Goal: Communication & Community: Participate in discussion

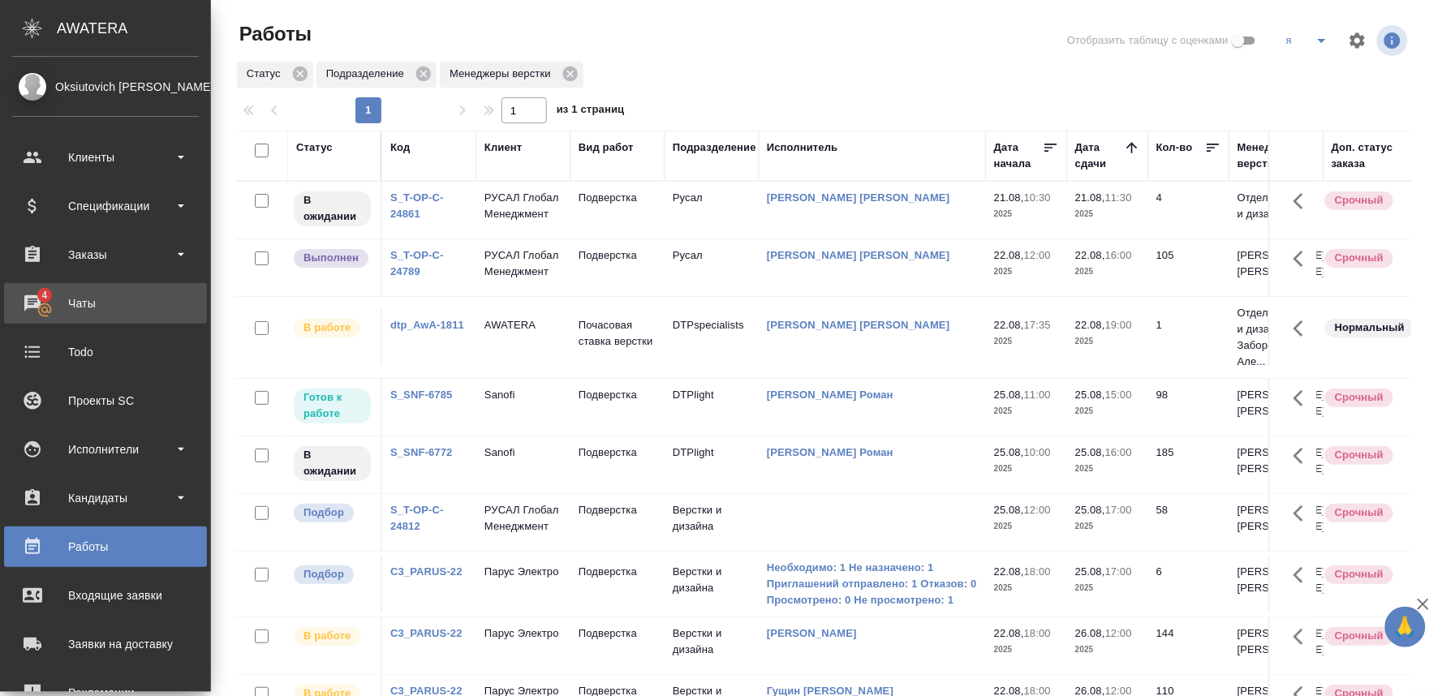
click at [30, 294] on div "Чаты" at bounding box center [105, 303] width 187 height 24
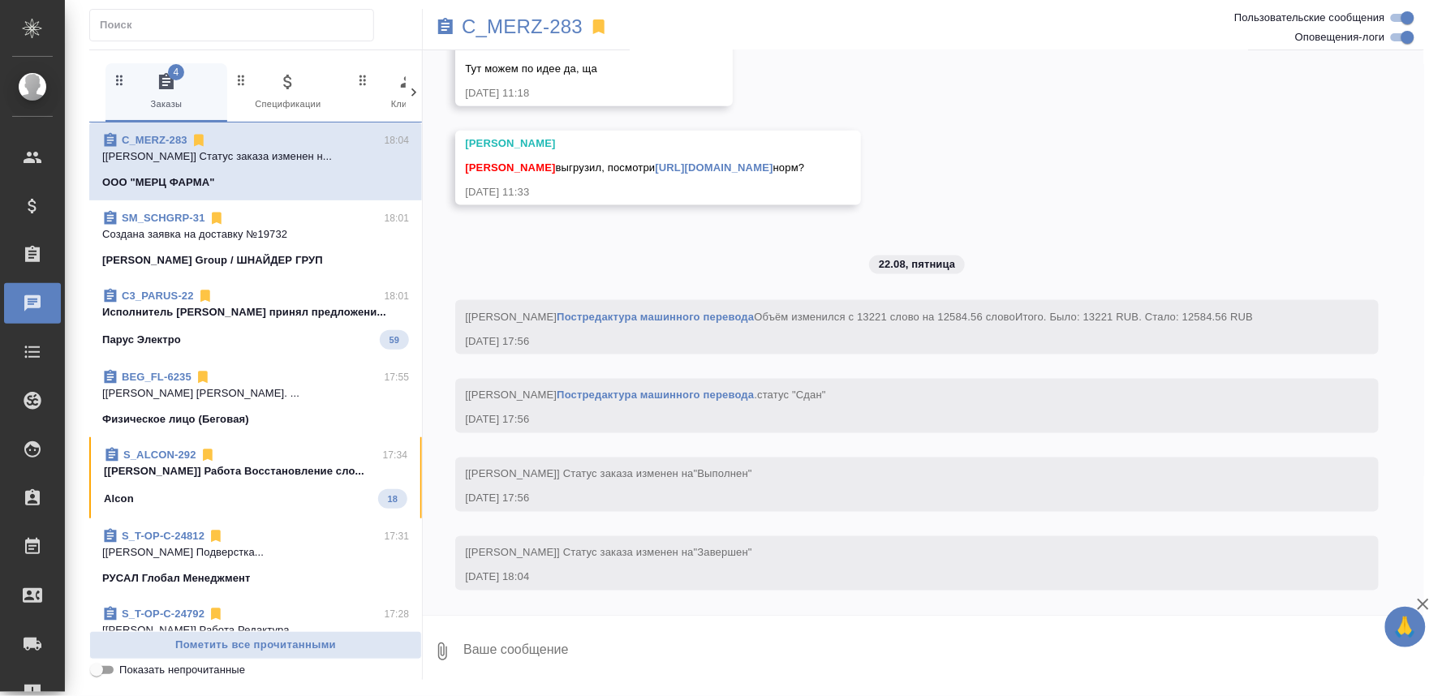
scroll to position [15859, 0]
click at [317, 325] on span "C3_PARUS-22 18:01 Исполнитель [PERSON_NAME] принял предложени... Парус Электро …" at bounding box center [255, 319] width 307 height 62
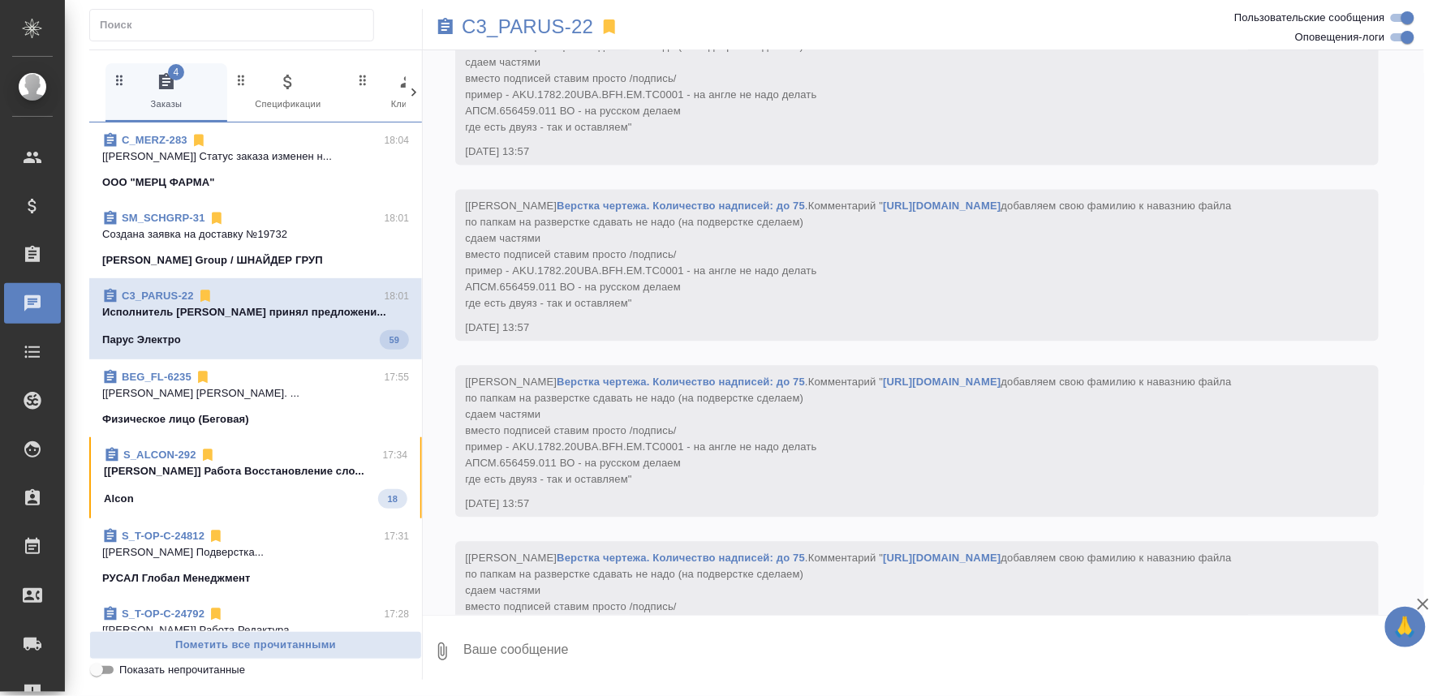
scroll to position [50028, 0]
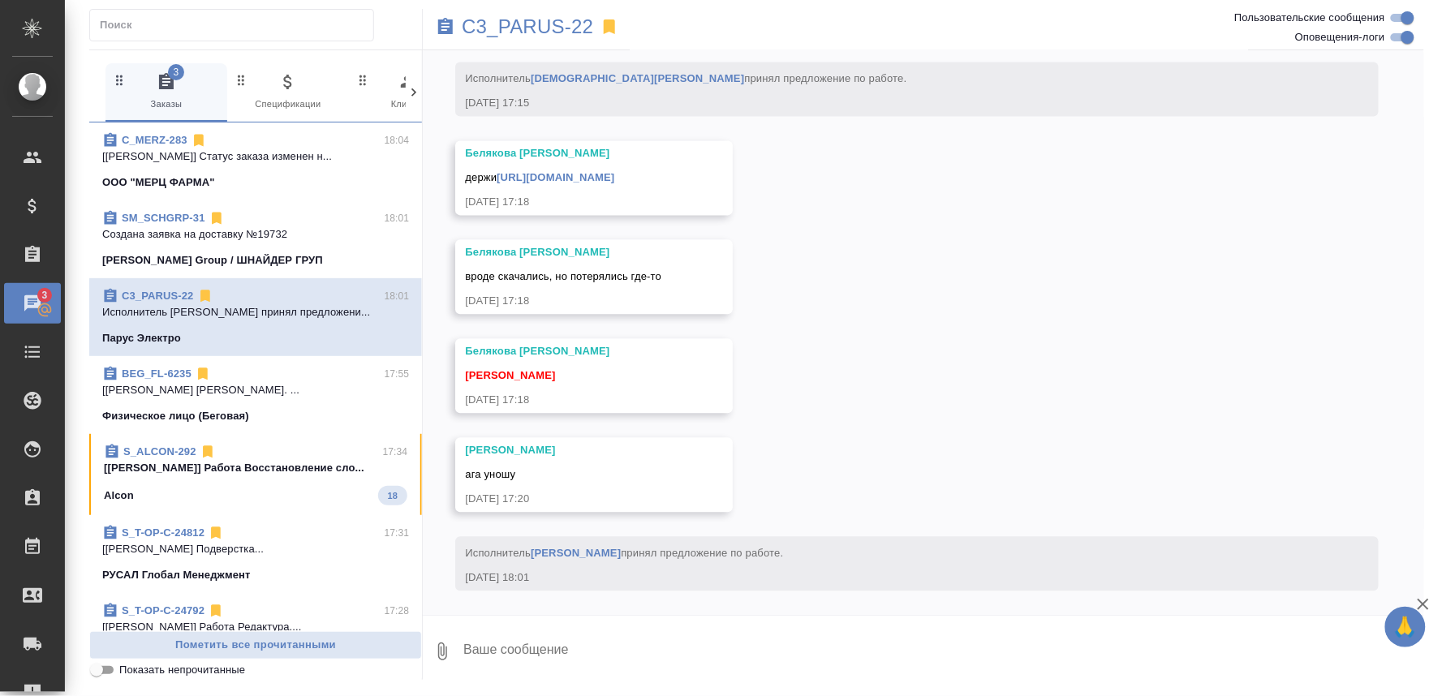
click at [309, 467] on p "[[PERSON_NAME]] Работа Восстановление сло..." at bounding box center [256, 468] width 304 height 16
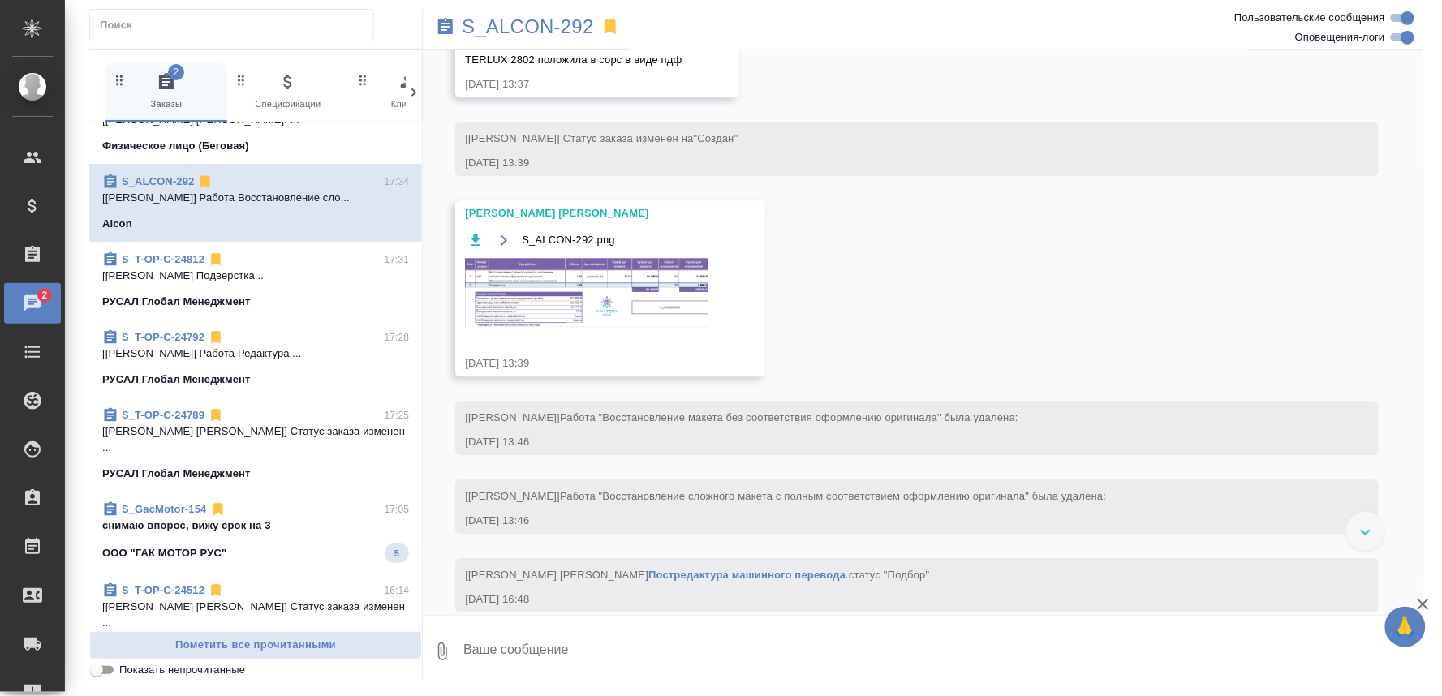
scroll to position [360, 0]
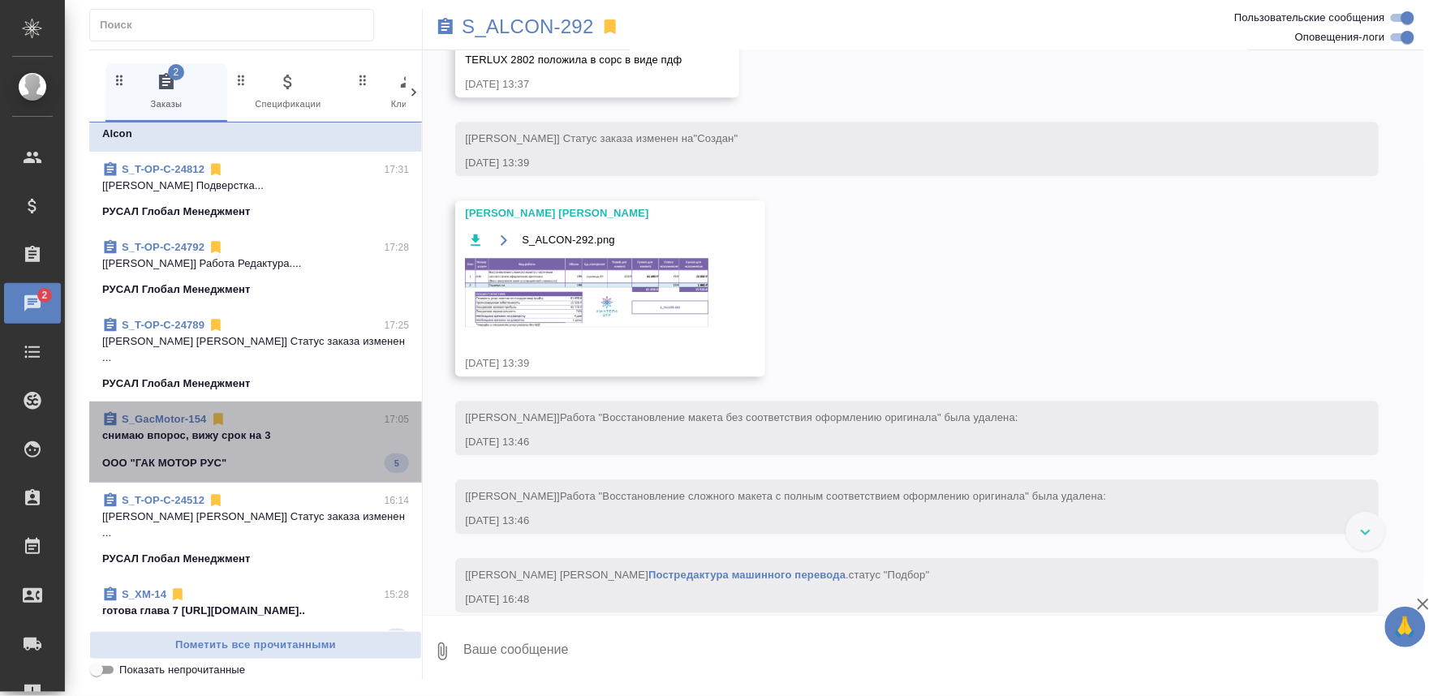
click at [273, 411] on div "S_GacMotor-154 17:05" at bounding box center [255, 419] width 307 height 16
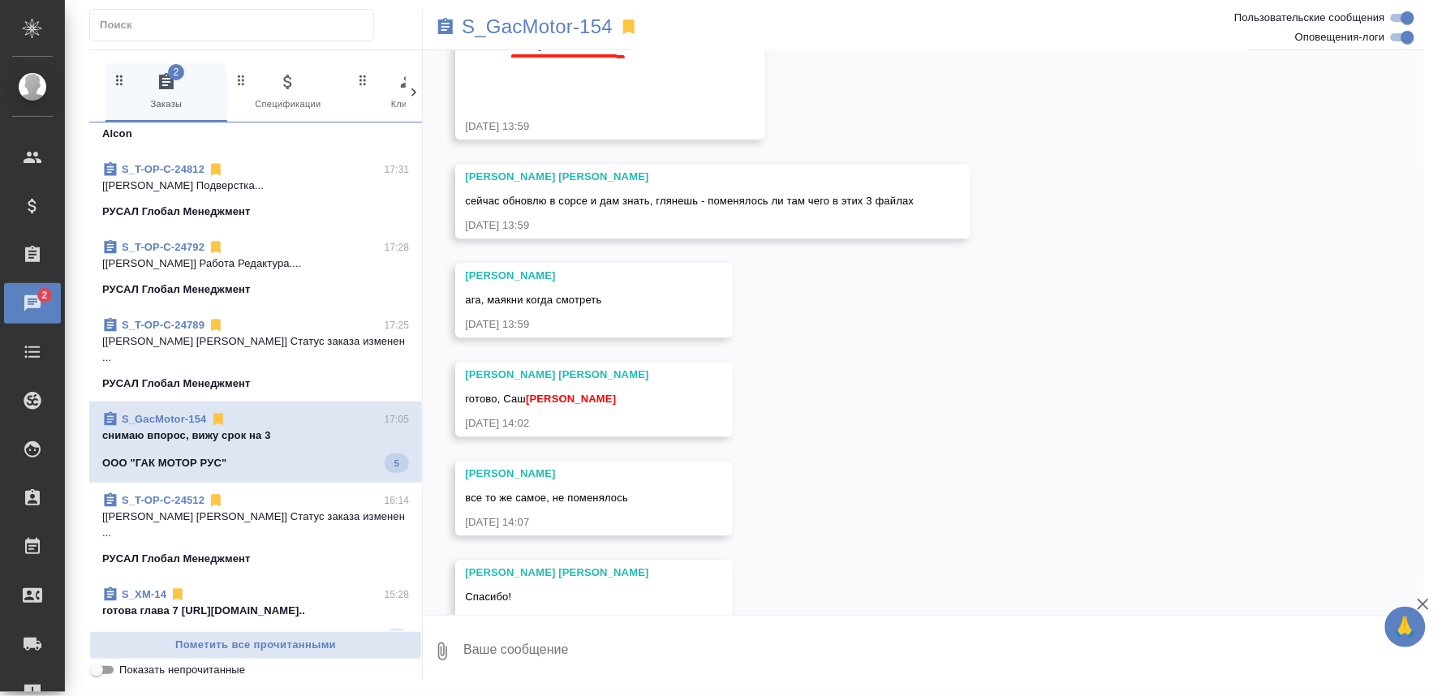
click at [325, 587] on div "S_XM-14 15:28" at bounding box center [255, 595] width 307 height 16
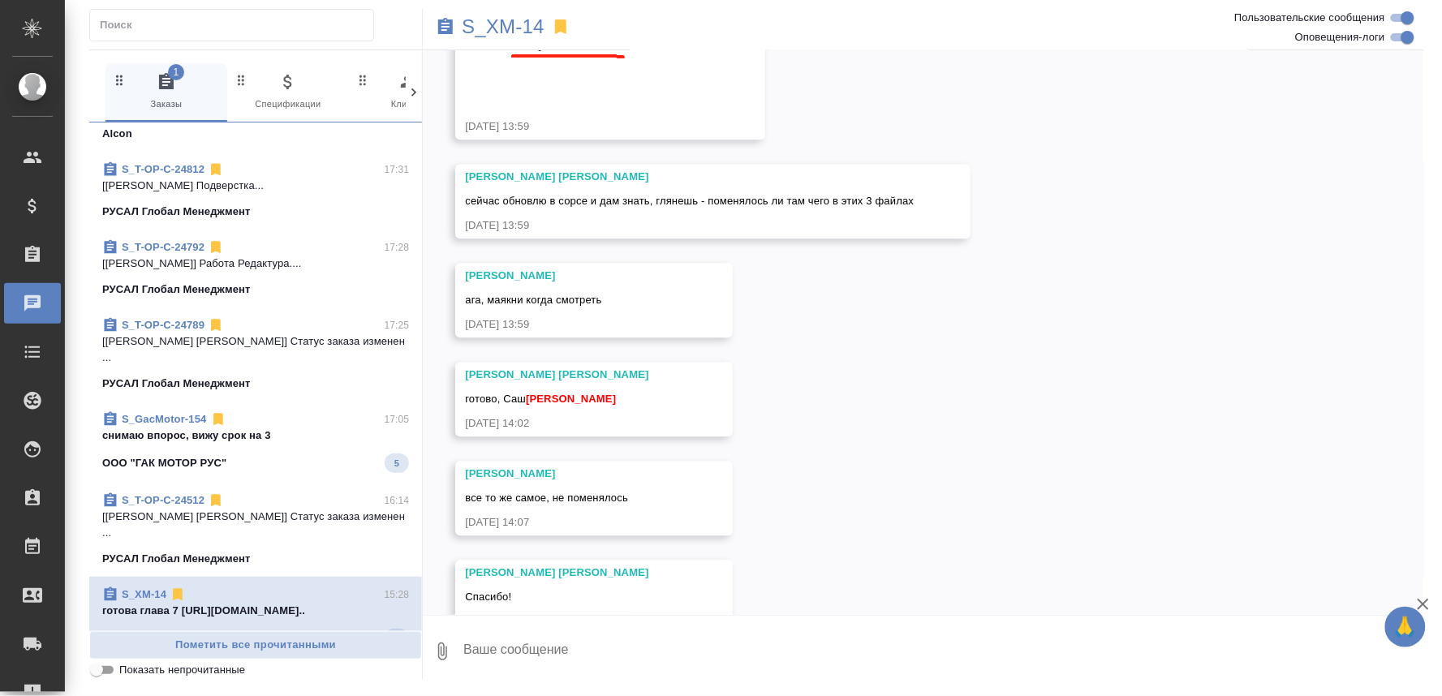
scroll to position [110845, 0]
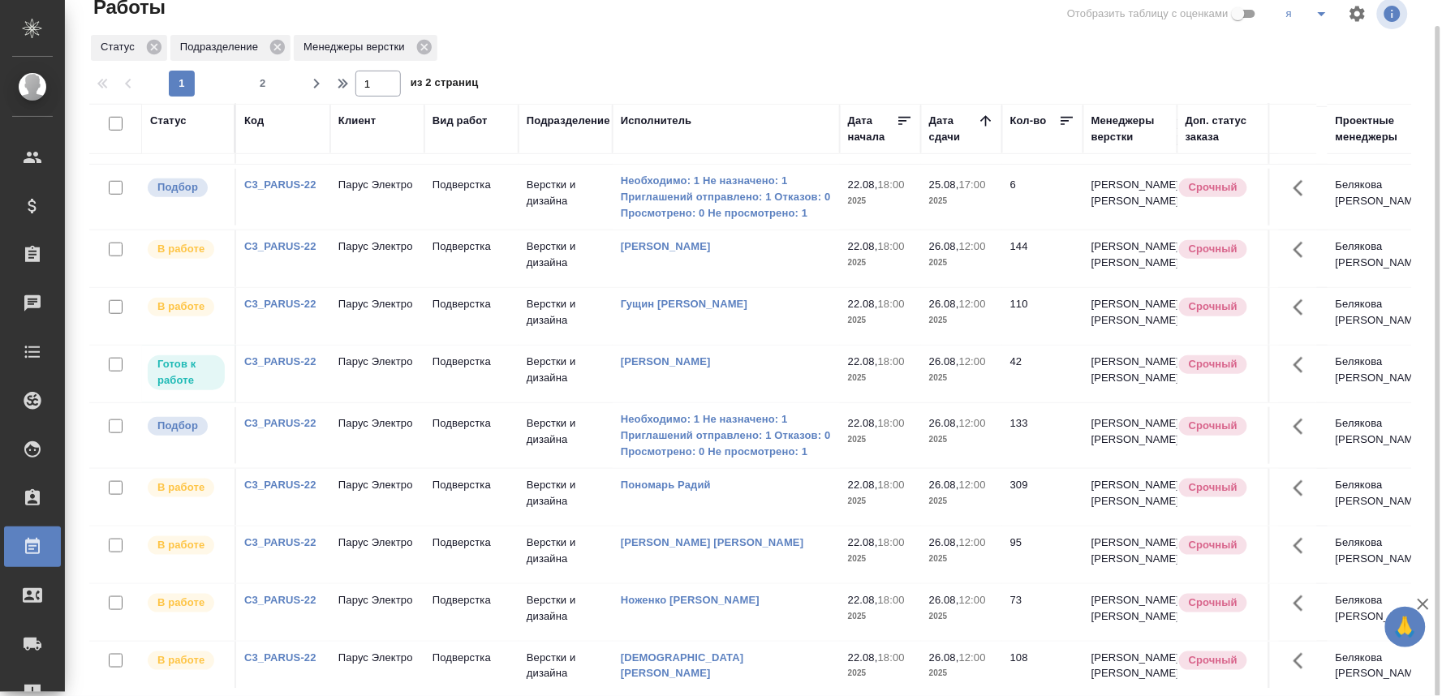
scroll to position [450, 0]
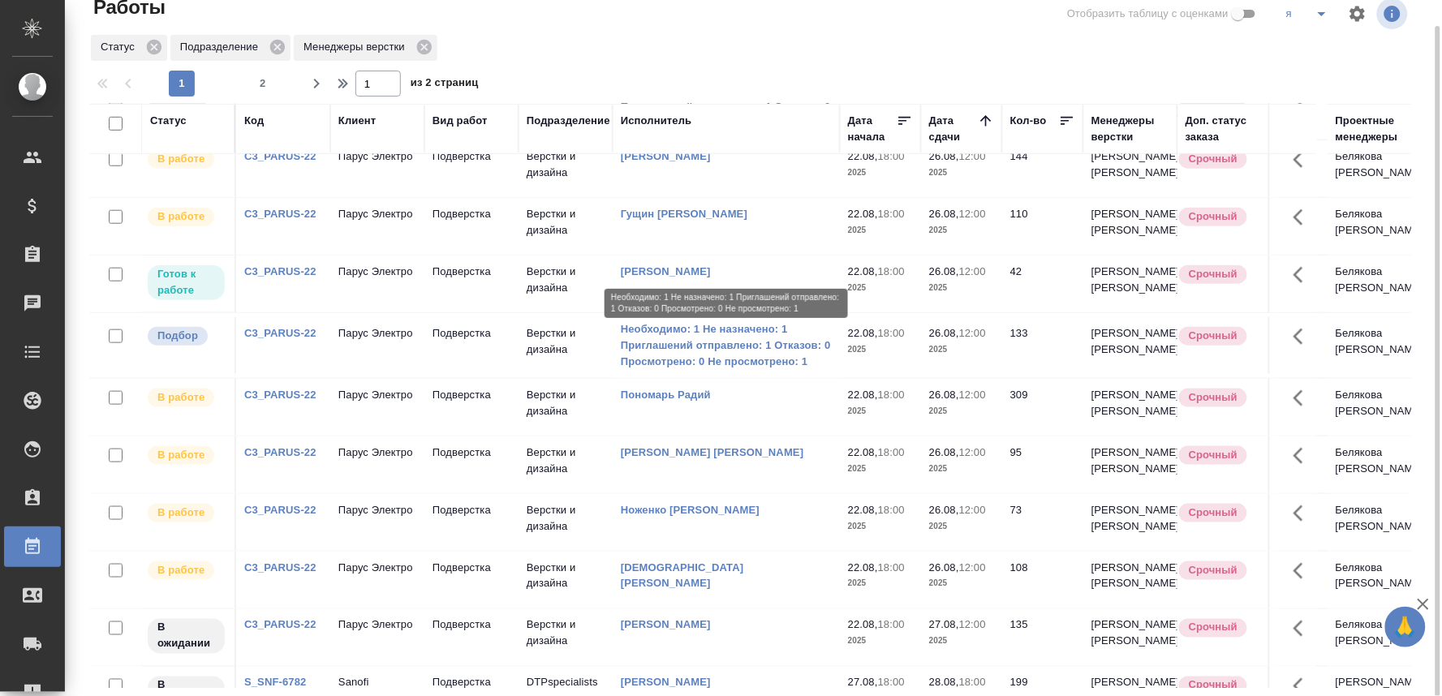
click at [733, 131] on link "Необходимо: 1 Не назначено: 1 Приглашений отправлено: 1 Отказов: 0 Просмотрено:…" at bounding box center [726, 107] width 211 height 49
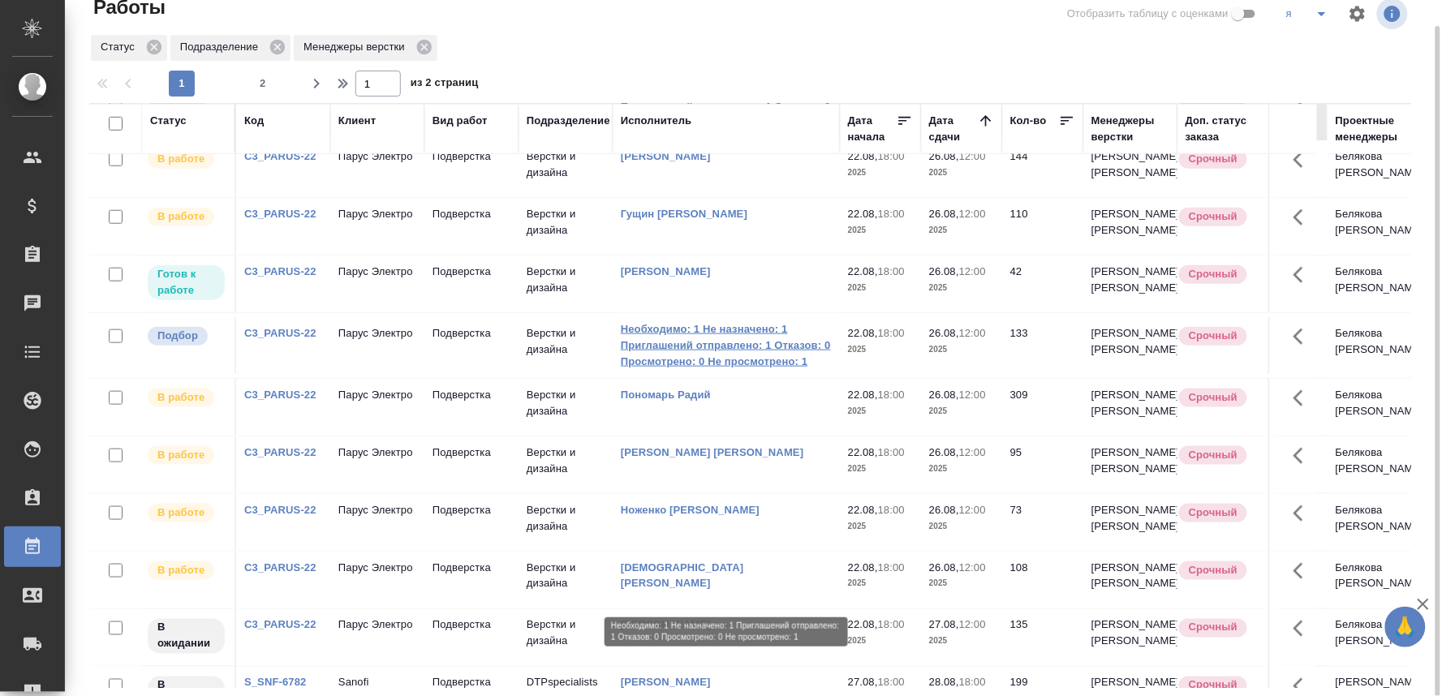
click at [704, 370] on link "Необходимо: 1 Не назначено: 1 Приглашений отправлено: 1 Отказов: 0 Просмотрено:…" at bounding box center [726, 345] width 211 height 49
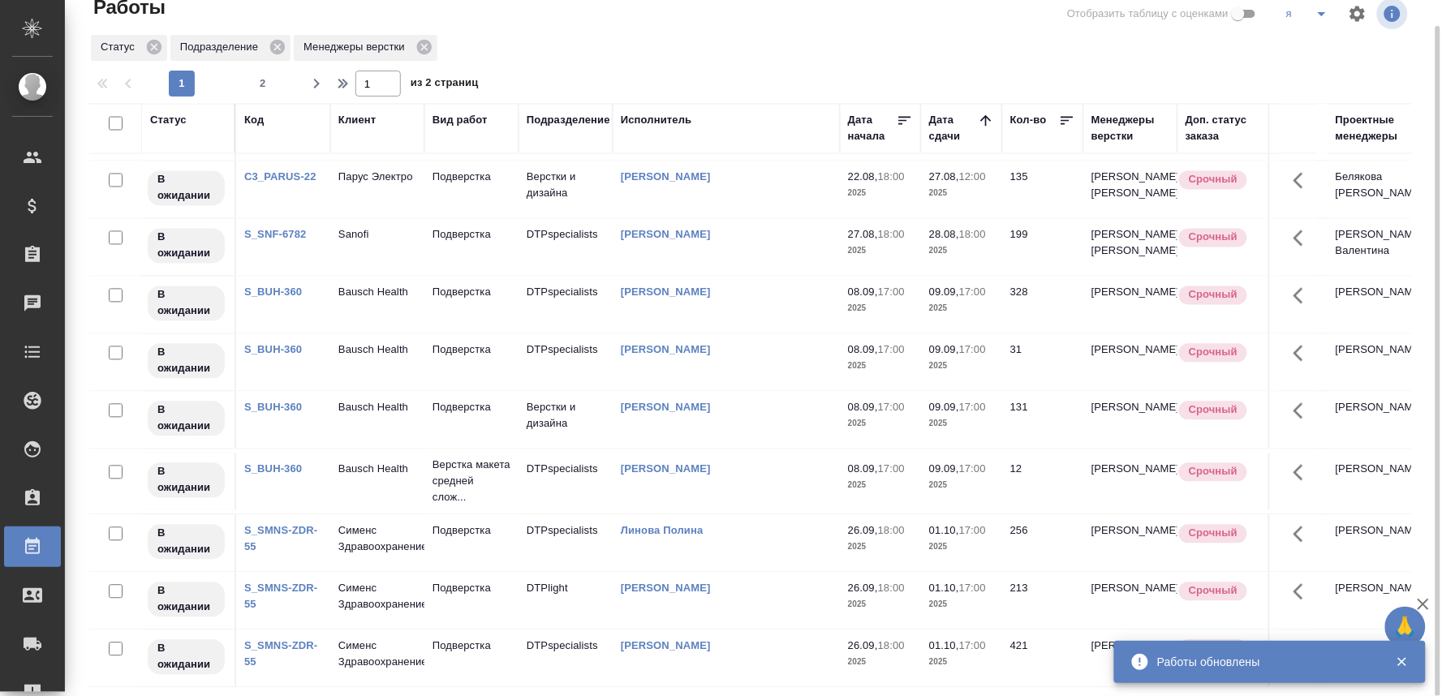
scroll to position [1385, 0]
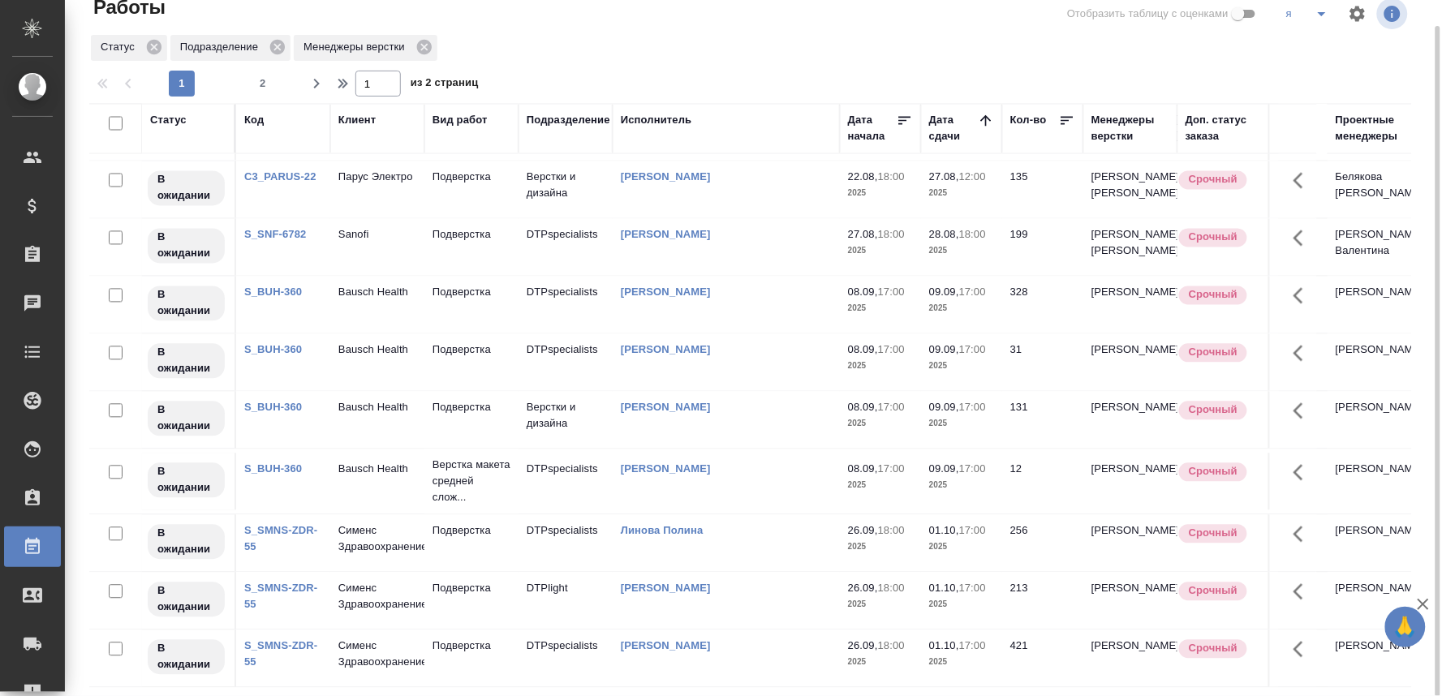
click at [248, 74] on div "1 2" at bounding box center [222, 84] width 162 height 26
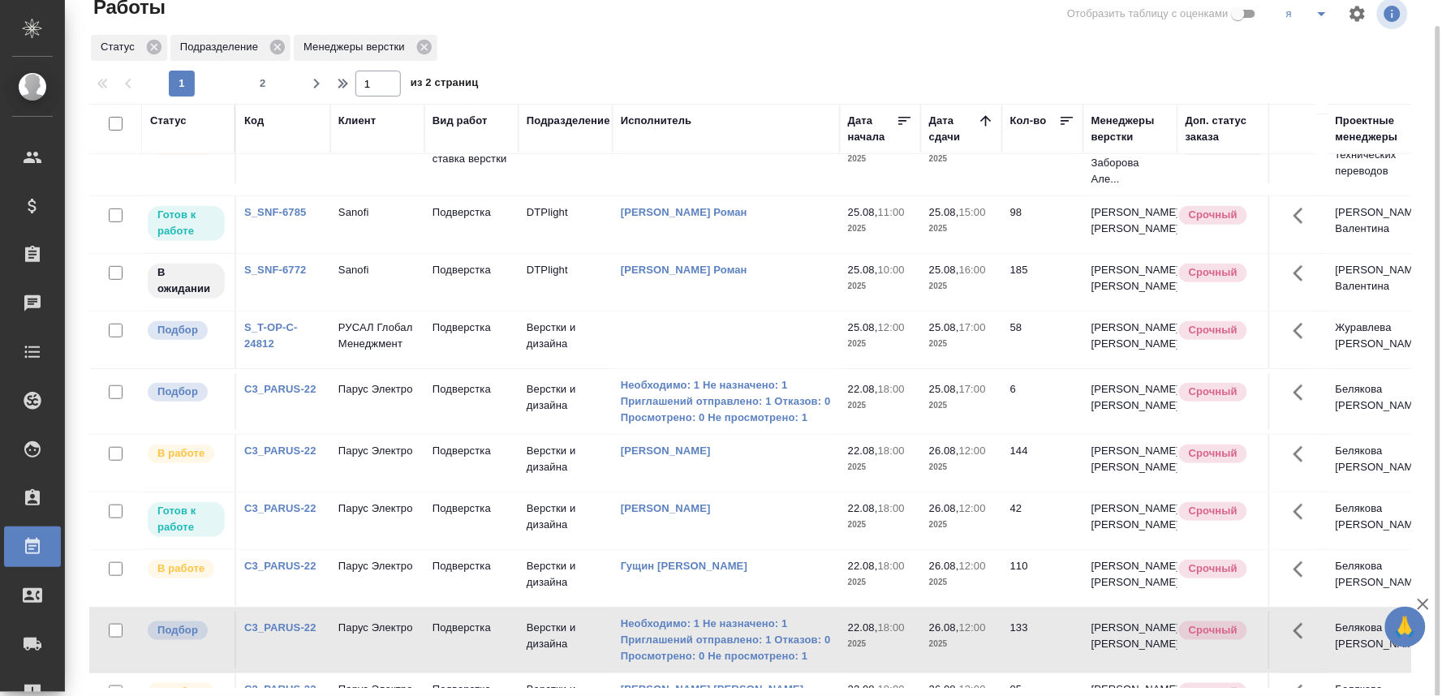
scroll to position [0, 0]
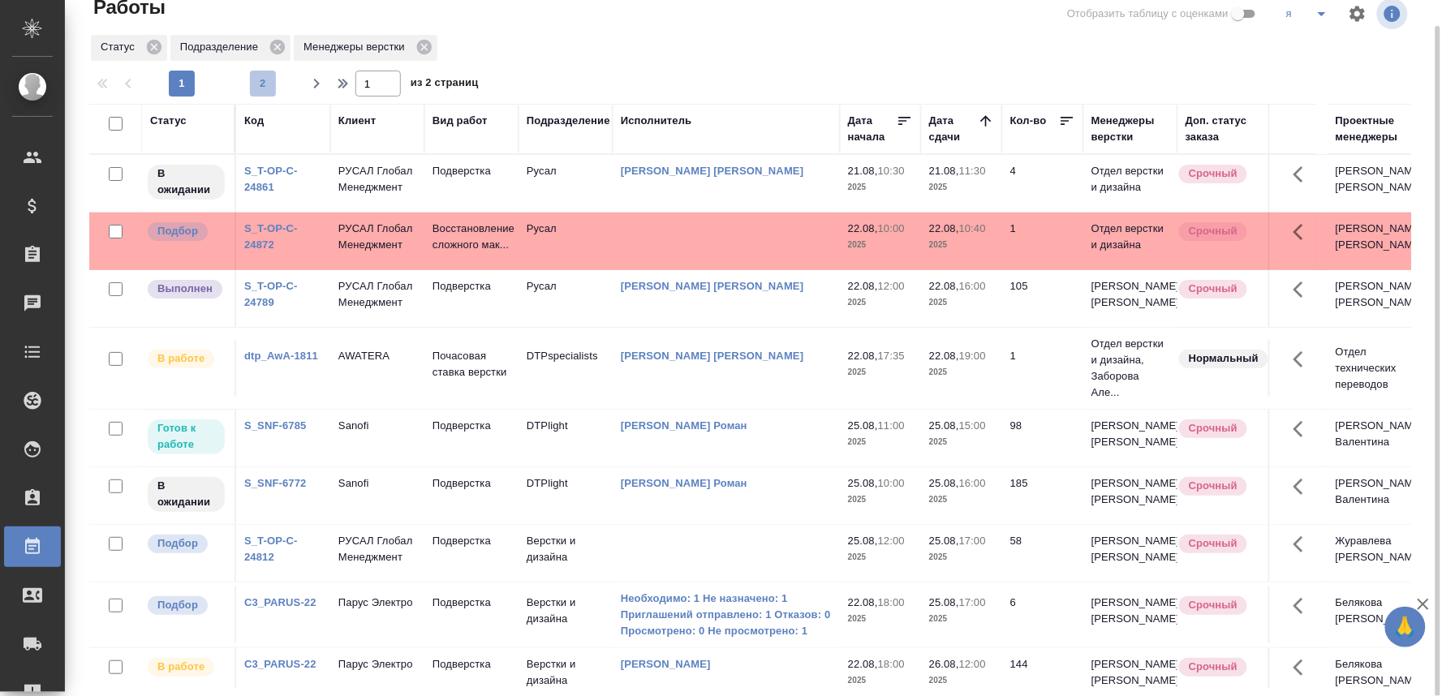
click at [258, 73] on button "2" at bounding box center [263, 84] width 26 height 26
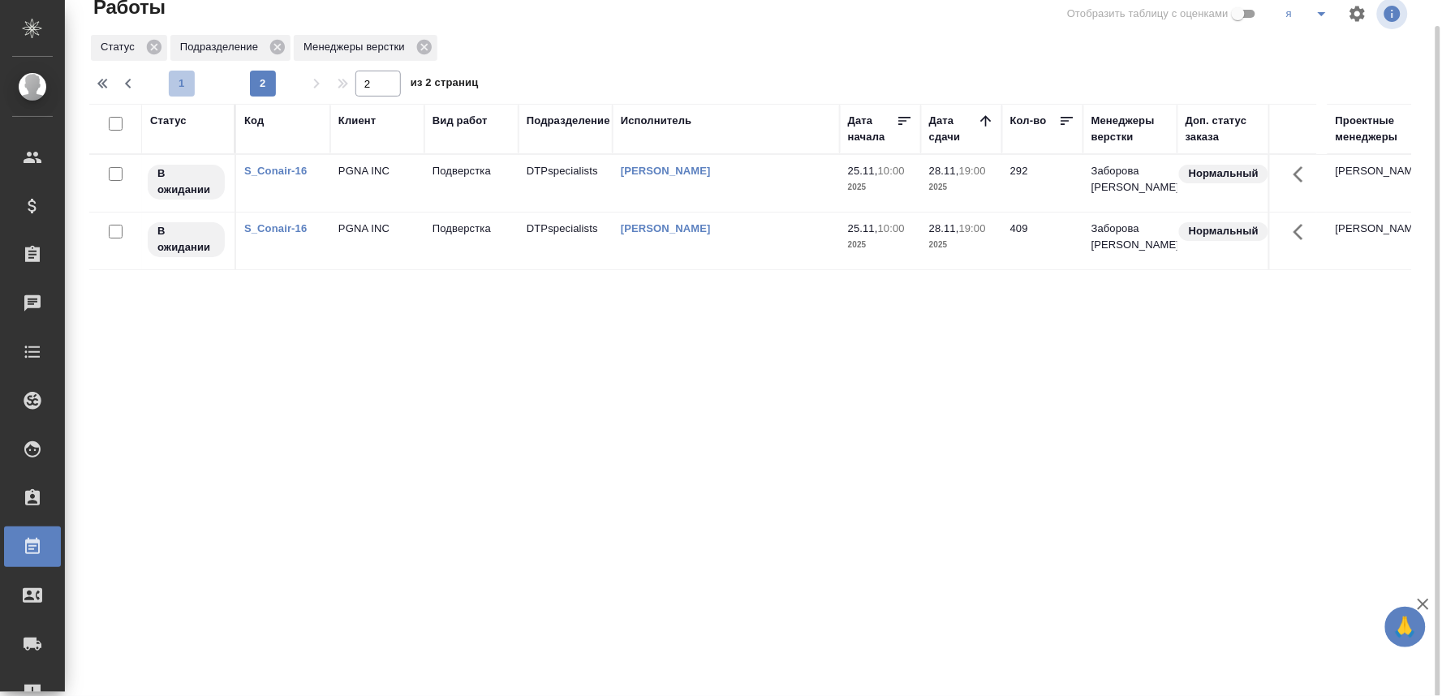
click at [188, 81] on span "1" at bounding box center [182, 83] width 26 height 16
type input "1"
